Goal: Task Accomplishment & Management: Use online tool/utility

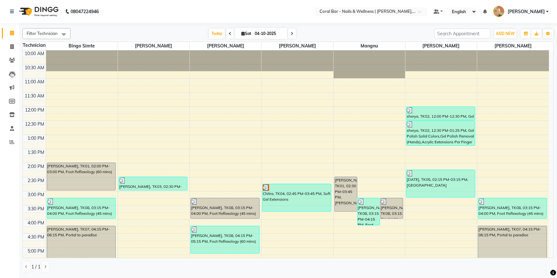
scroll to position [129, 0]
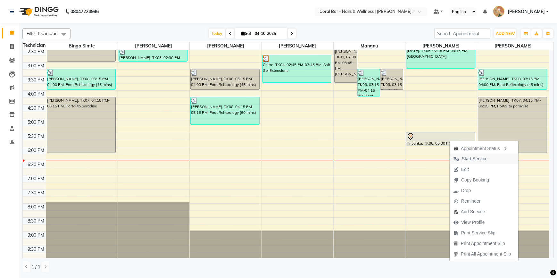
click at [465, 157] on span "Start Service" at bounding box center [475, 158] width 26 height 7
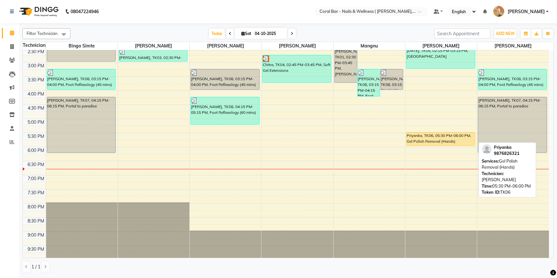
click at [442, 143] on div "Priyanka, TK06, 05:30 PM-06:00 PM, Gel Polish Removal (Hands)" at bounding box center [440, 138] width 69 height 13
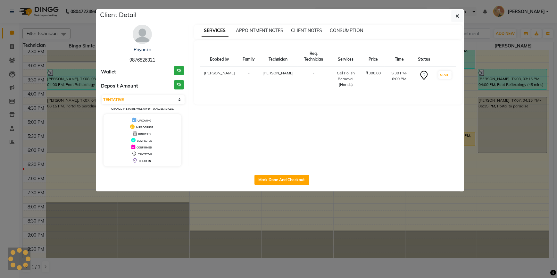
select select "1"
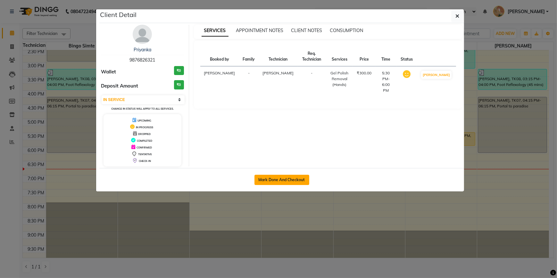
click at [304, 178] on button "Mark Done And Checkout" at bounding box center [281, 180] width 55 height 10
select select "service"
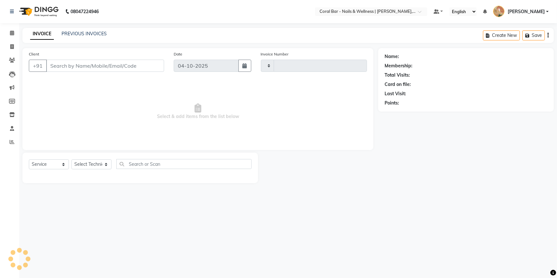
type input "1276"
select select "7157"
select select "3"
type input "9876826321"
select select "66409"
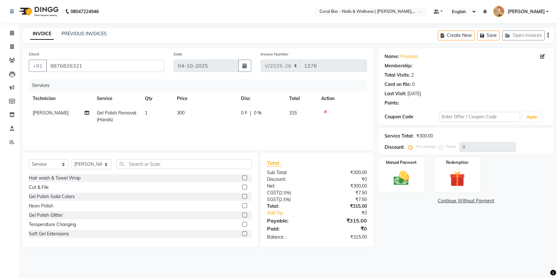
select select "1: Object"
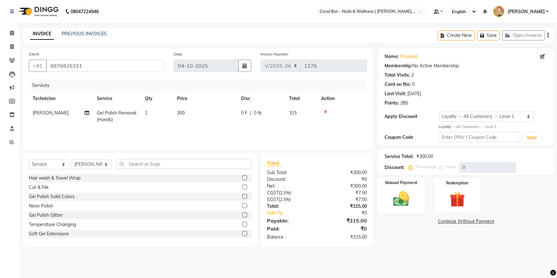
click at [396, 203] on img at bounding box center [401, 198] width 26 height 19
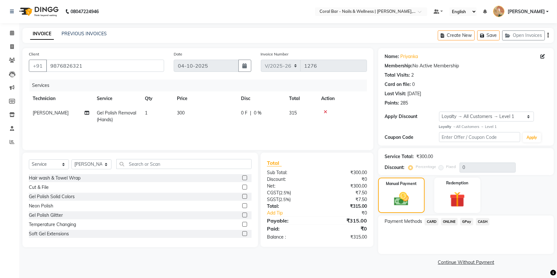
click at [464, 223] on span "GPay" at bounding box center [466, 221] width 13 height 7
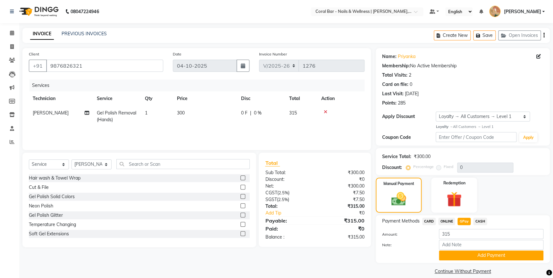
scroll to position [7, 0]
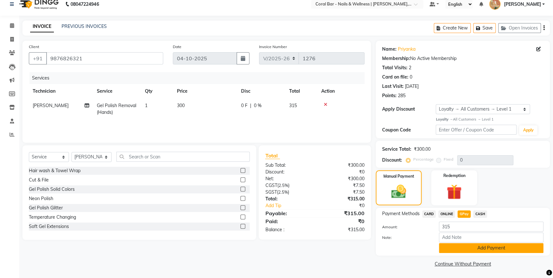
click at [504, 250] on button "Add Payment" at bounding box center [491, 248] width 104 height 10
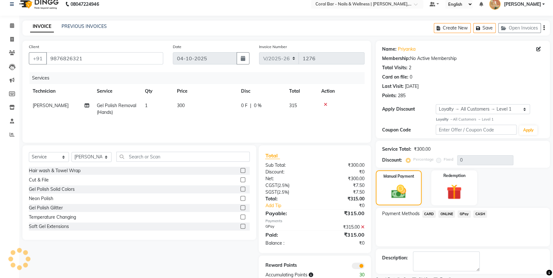
scroll to position [34, 0]
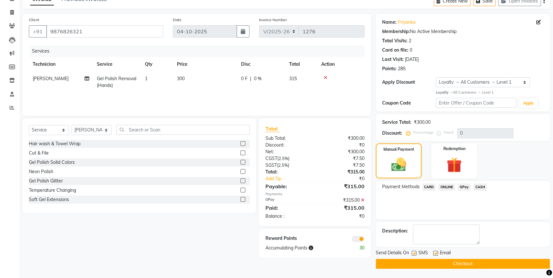
click at [493, 261] on button "Checkout" at bounding box center [462, 264] width 174 height 10
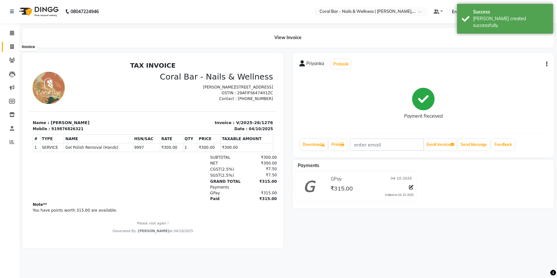
click at [14, 48] on span at bounding box center [11, 46] width 11 height 7
select select "service"
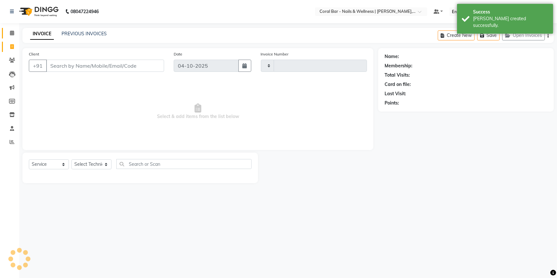
type input "1277"
select select "7157"
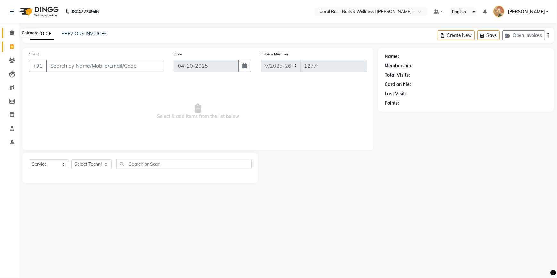
click at [11, 33] on icon at bounding box center [12, 32] width 4 height 5
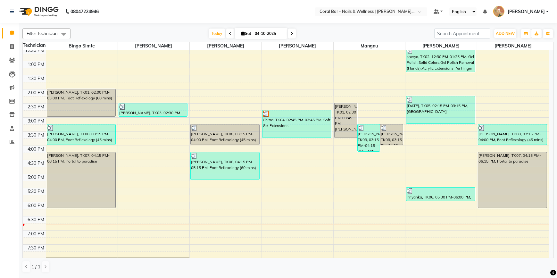
scroll to position [87, 0]
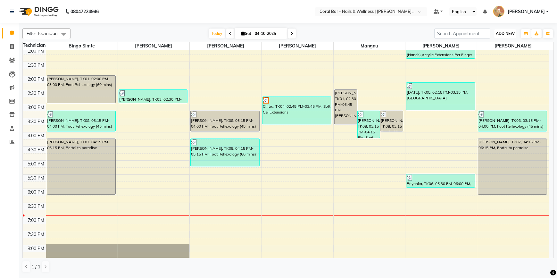
click at [502, 32] on span "ADD NEW" at bounding box center [505, 33] width 19 height 5
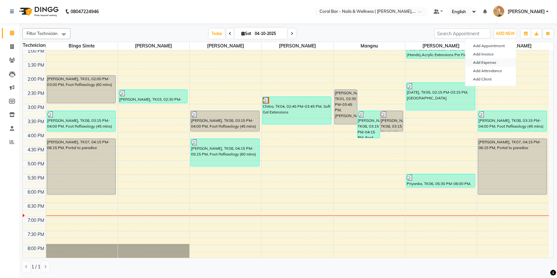
click at [487, 61] on link "Add Expense" at bounding box center [490, 62] width 51 height 8
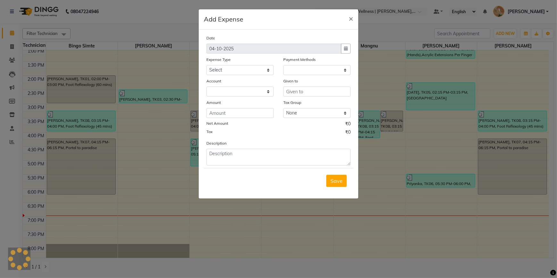
select select "1"
select select "6234"
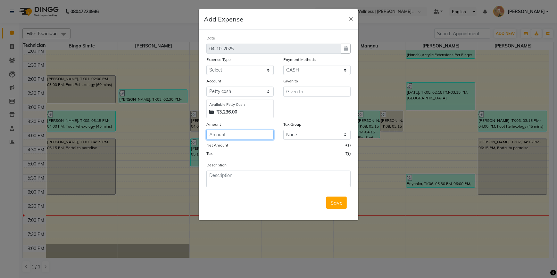
click at [226, 135] on input "number" at bounding box center [239, 135] width 67 height 10
type input "180"
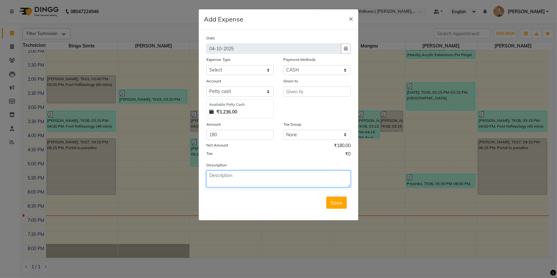
click at [225, 177] on textarea at bounding box center [278, 178] width 144 height 17
type textarea "for poter"
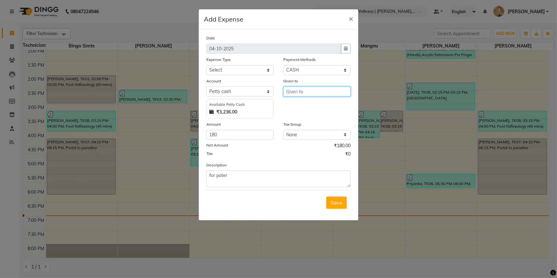
click at [309, 93] on input "text" at bounding box center [316, 92] width 67 height 10
click at [306, 107] on ngb-highlight "Pu shpa Das" at bounding box center [315, 105] width 48 height 6
type input "[PERSON_NAME]"
drag, startPoint x: 247, startPoint y: 70, endPoint x: 247, endPoint y: 76, distance: 5.8
click at [247, 72] on select "Select Advance Salary Bank charges Car maintenance Cash transfer to bank Cash t…" at bounding box center [239, 70] width 67 height 10
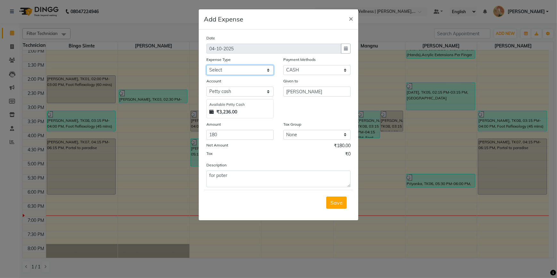
select select "10"
click at [206, 65] on select "Select Advance Salary Bank charges Car maintenance Cash transfer to bank Cash t…" at bounding box center [239, 70] width 67 height 10
click at [336, 205] on span "Save" at bounding box center [336, 202] width 12 height 6
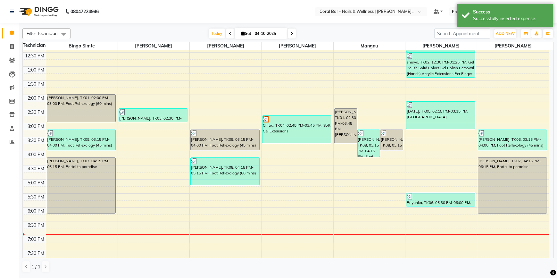
scroll to position [58, 0]
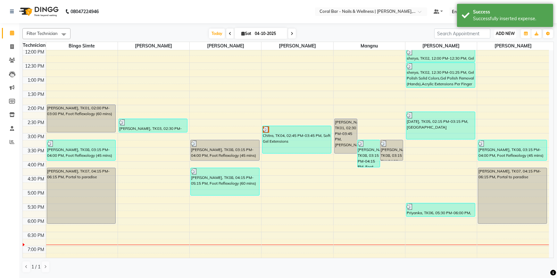
click at [512, 33] on span "ADD NEW" at bounding box center [505, 33] width 19 height 5
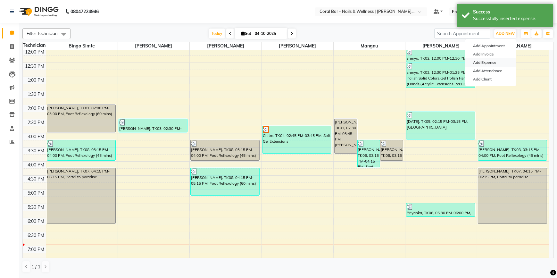
click at [489, 61] on link "Add Expense" at bounding box center [490, 62] width 51 height 8
select select "1"
select select "6234"
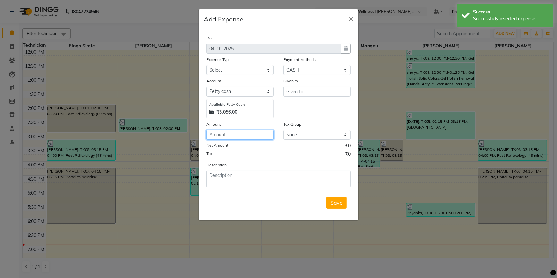
click at [220, 135] on input "number" at bounding box center [239, 135] width 67 height 10
type input "100"
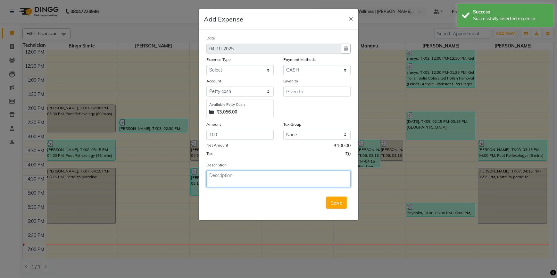
click at [224, 175] on textarea at bounding box center [278, 178] width 144 height 17
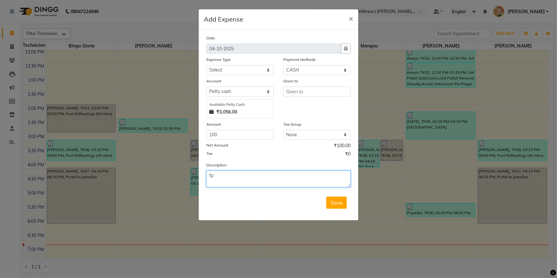
type textarea "f"
type textarea "watermelon"
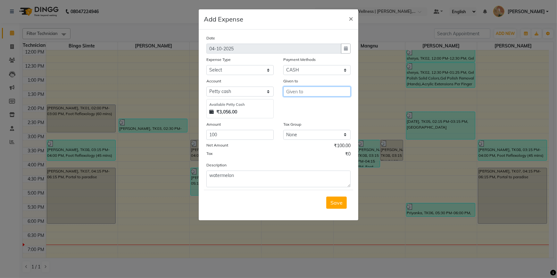
click at [308, 89] on input "text" at bounding box center [316, 92] width 67 height 10
click at [313, 114] on ngb-highlight "Go vind [PERSON_NAME]" at bounding box center [321, 115] width 60 height 6
type input "[PERSON_NAME]"
click at [244, 73] on select "Select Advance Salary Bank charges Car maintenance Cash transfer to bank Cash t…" at bounding box center [239, 70] width 67 height 10
select select "10"
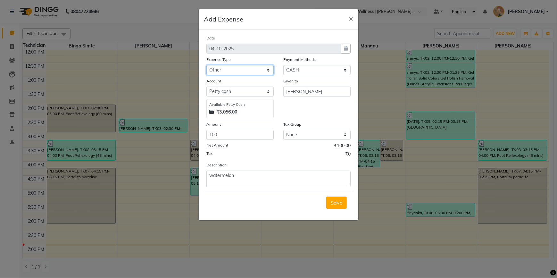
click at [206, 65] on select "Select Advance Salary Bank charges Car maintenance Cash transfer to bank Cash t…" at bounding box center [239, 70] width 67 height 10
click at [346, 205] on button "Save" at bounding box center [336, 202] width 21 height 12
